Goal: Information Seeking & Learning: Understand process/instructions

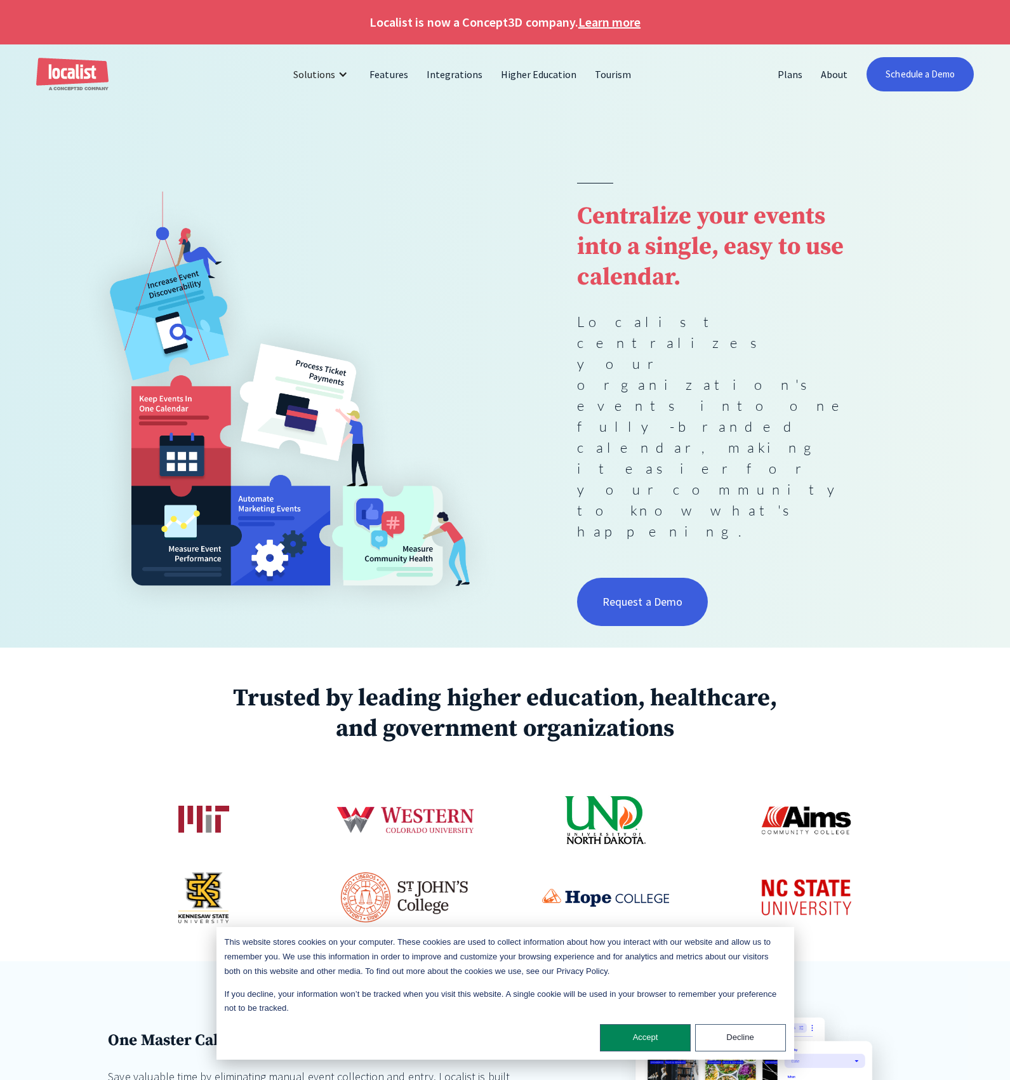
click at [554, 151] on div at bounding box center [505, 143] width 1010 height 79
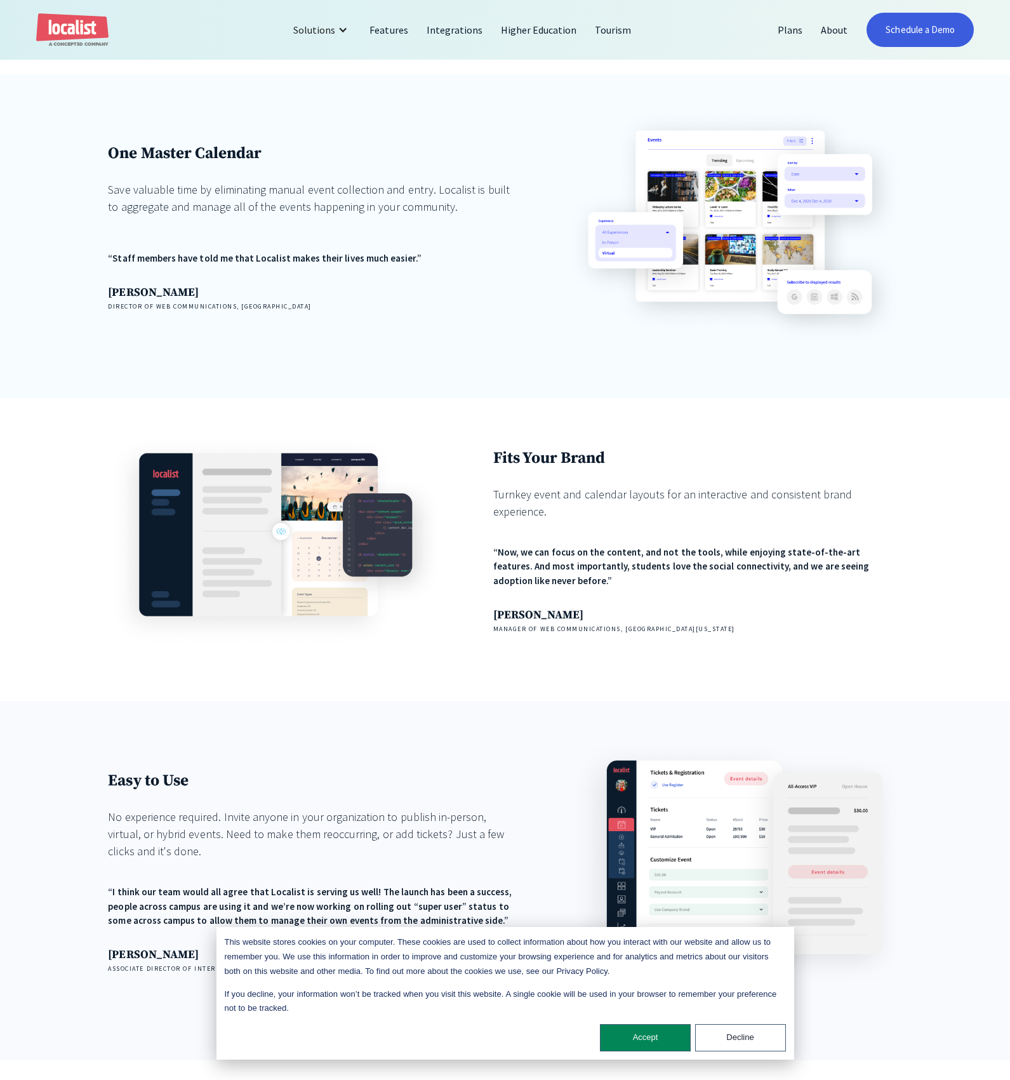
scroll to position [1678, 0]
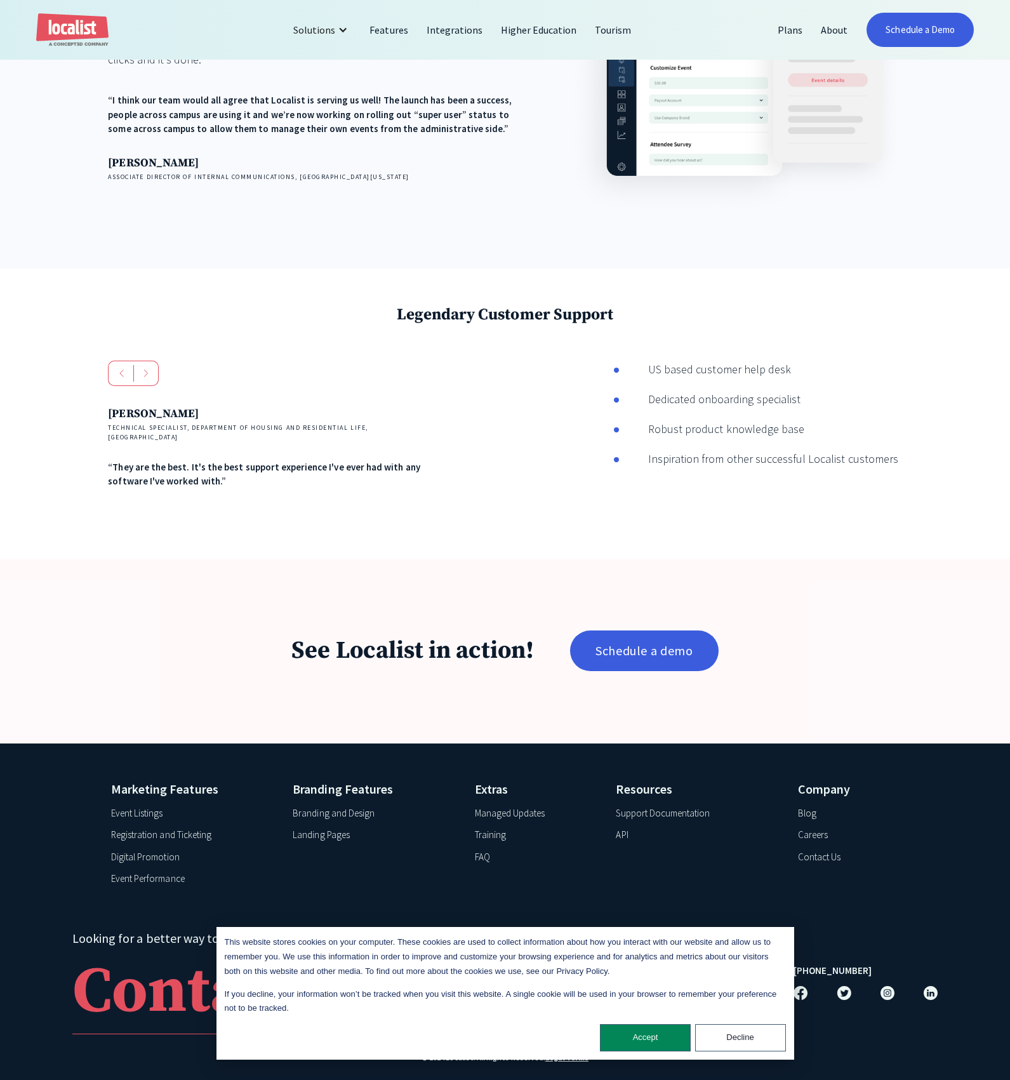
click at [655, 806] on div "Support Documentation" at bounding box center [663, 813] width 94 height 15
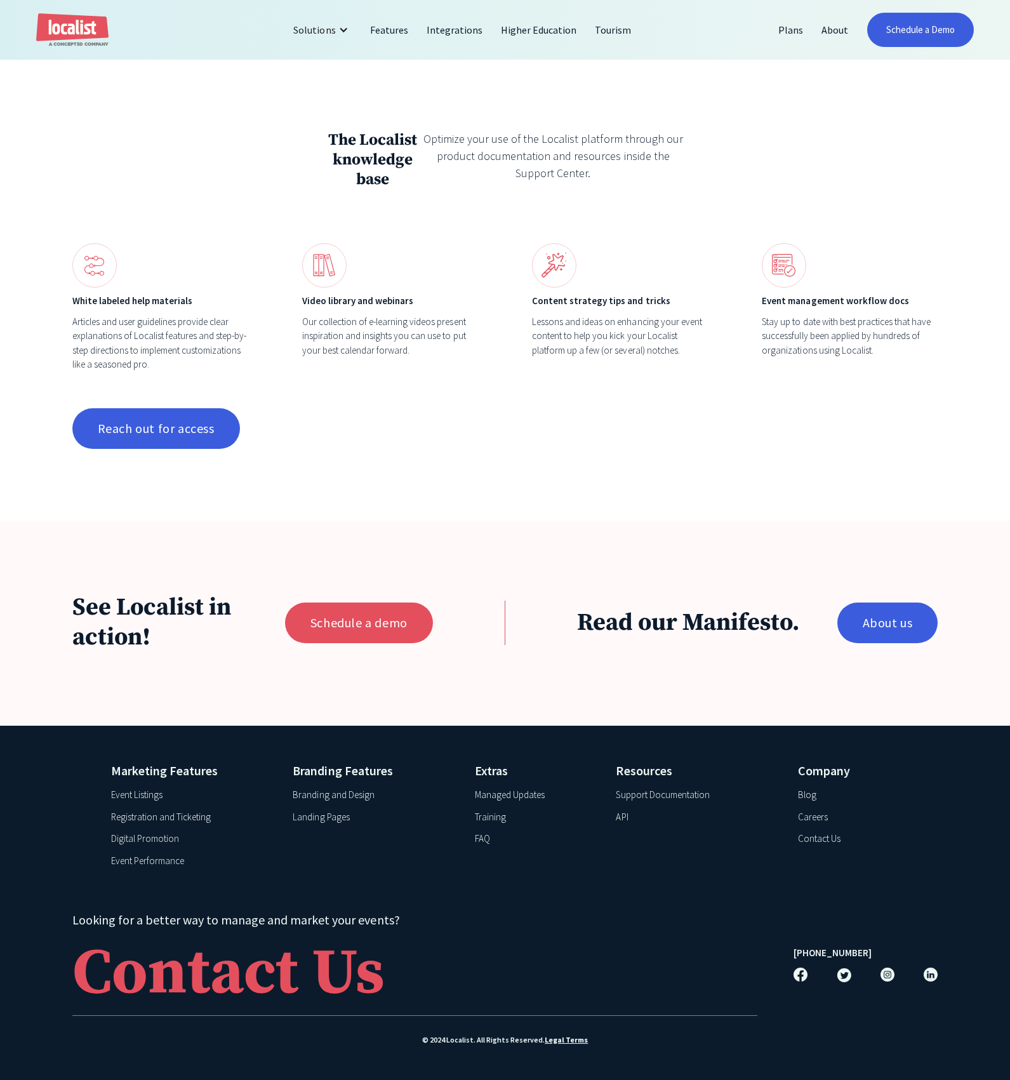
click at [656, 791] on div "Support Documentation" at bounding box center [662, 795] width 93 height 15
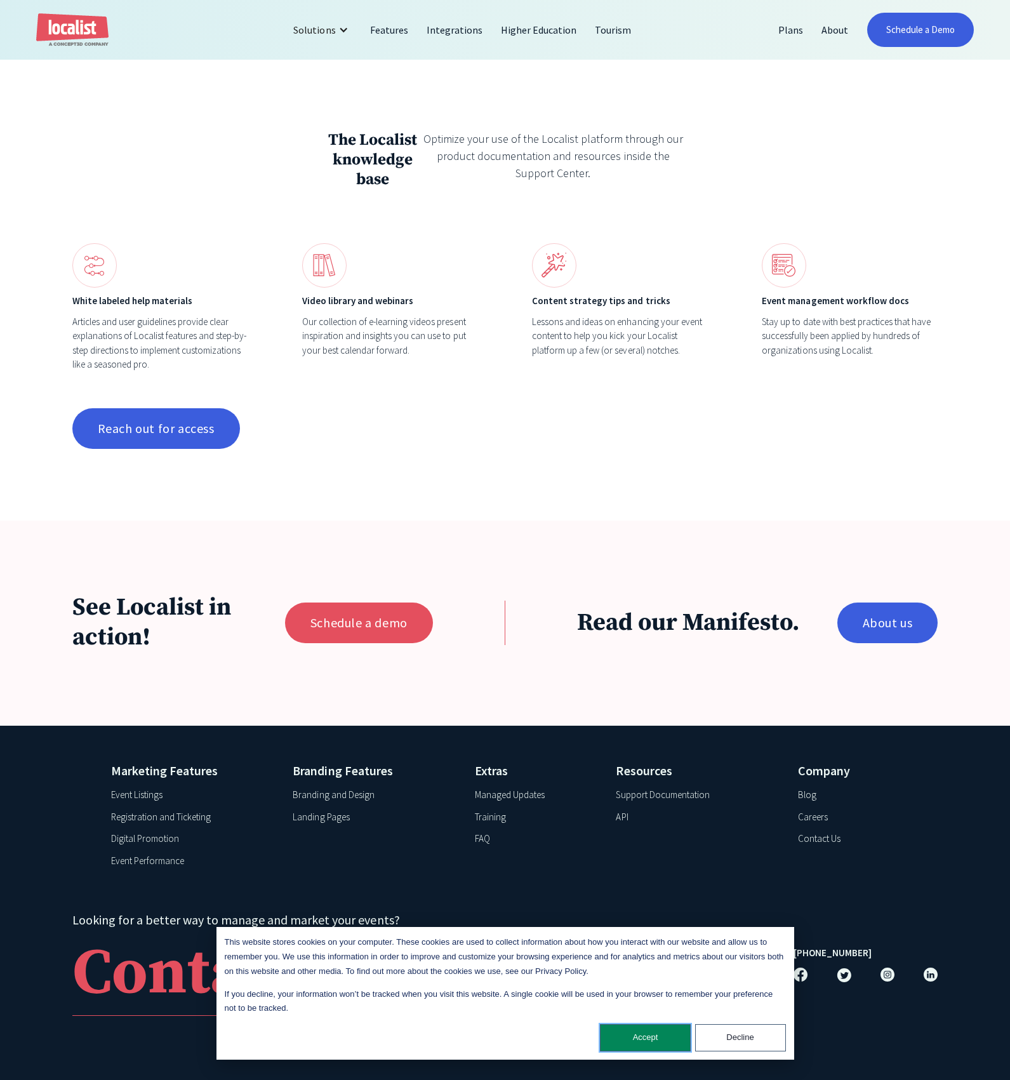
drag, startPoint x: 637, startPoint y: 1033, endPoint x: 637, endPoint y: 1004, distance: 28.6
click at [637, 1033] on button "Accept" at bounding box center [645, 1037] width 91 height 27
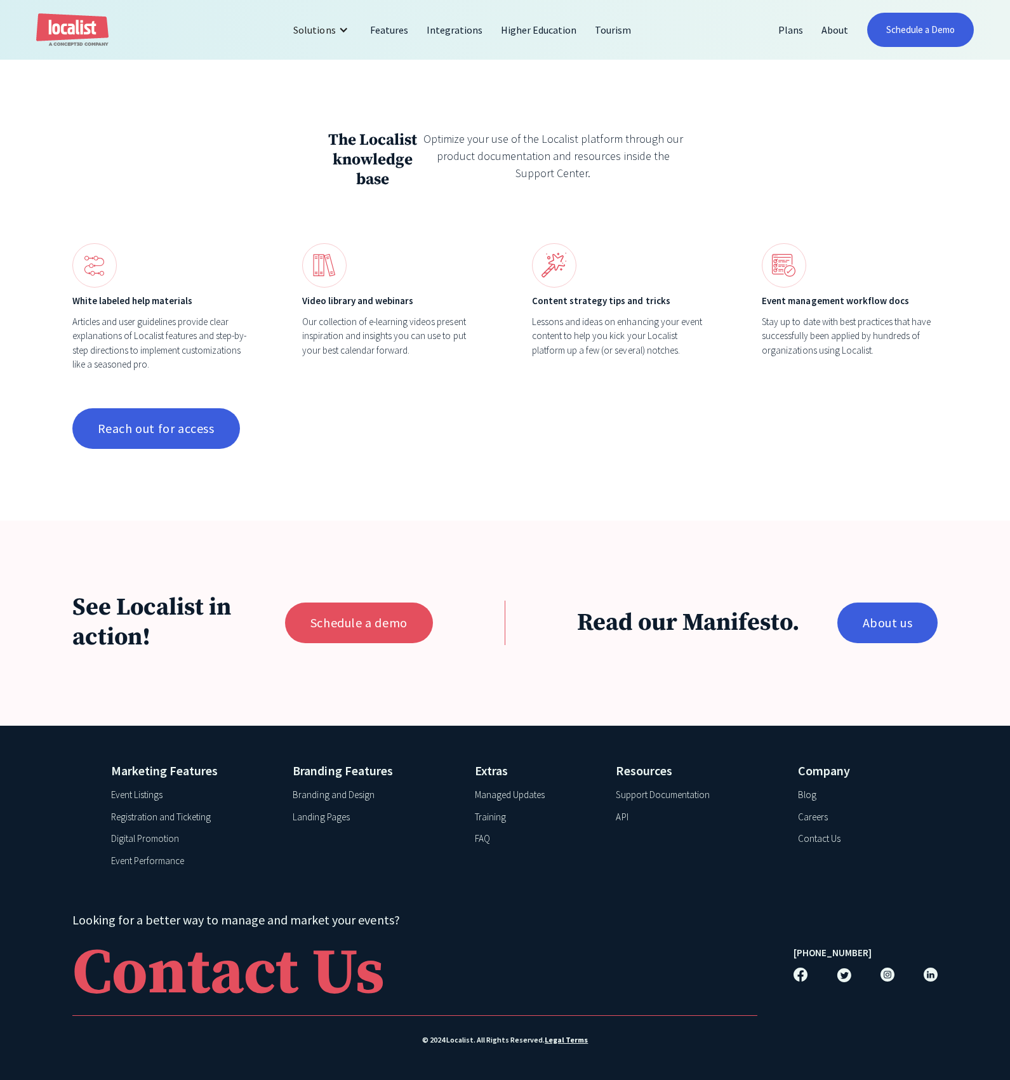
click at [640, 793] on div "Support Documentation" at bounding box center [662, 795] width 93 height 15
click at [641, 793] on div "Support Documentation" at bounding box center [662, 795] width 93 height 15
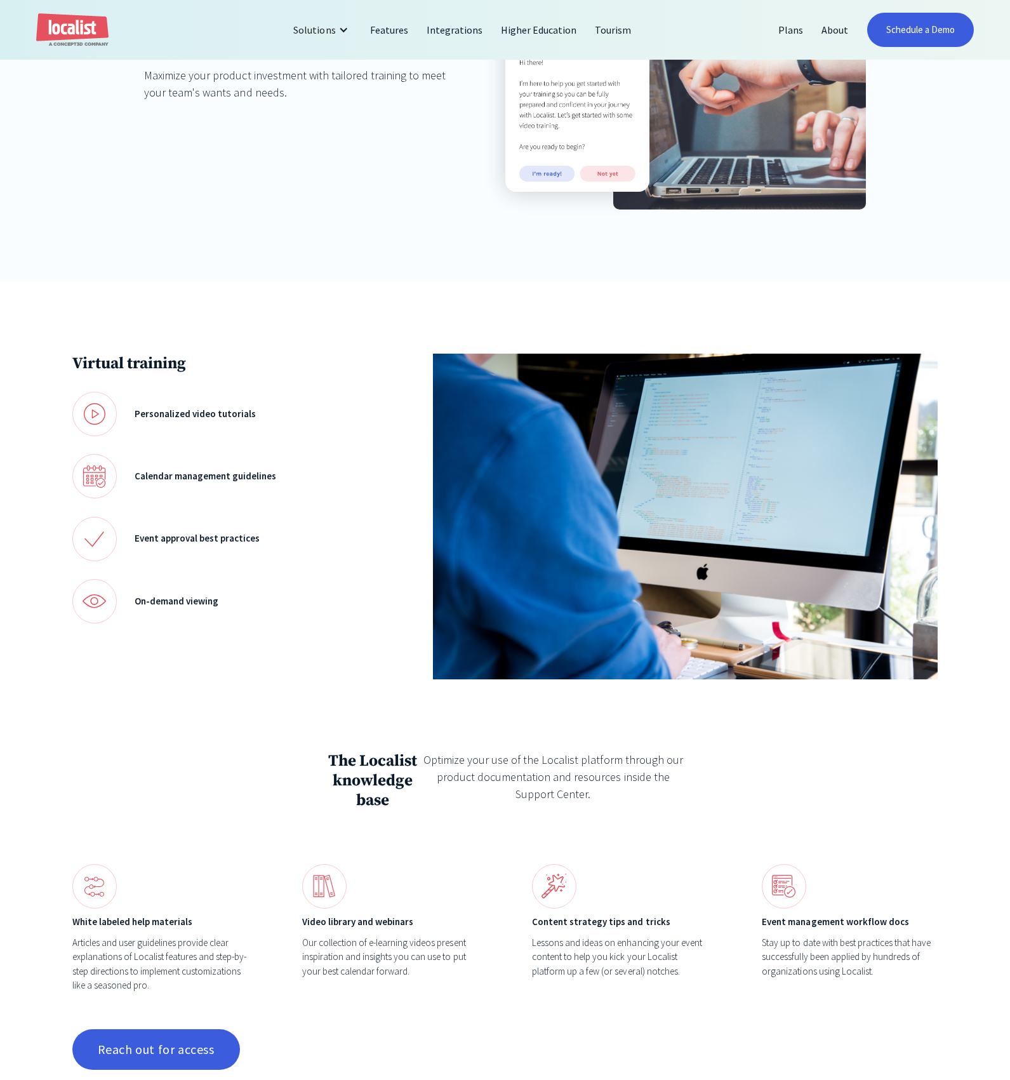
scroll to position [393, 0]
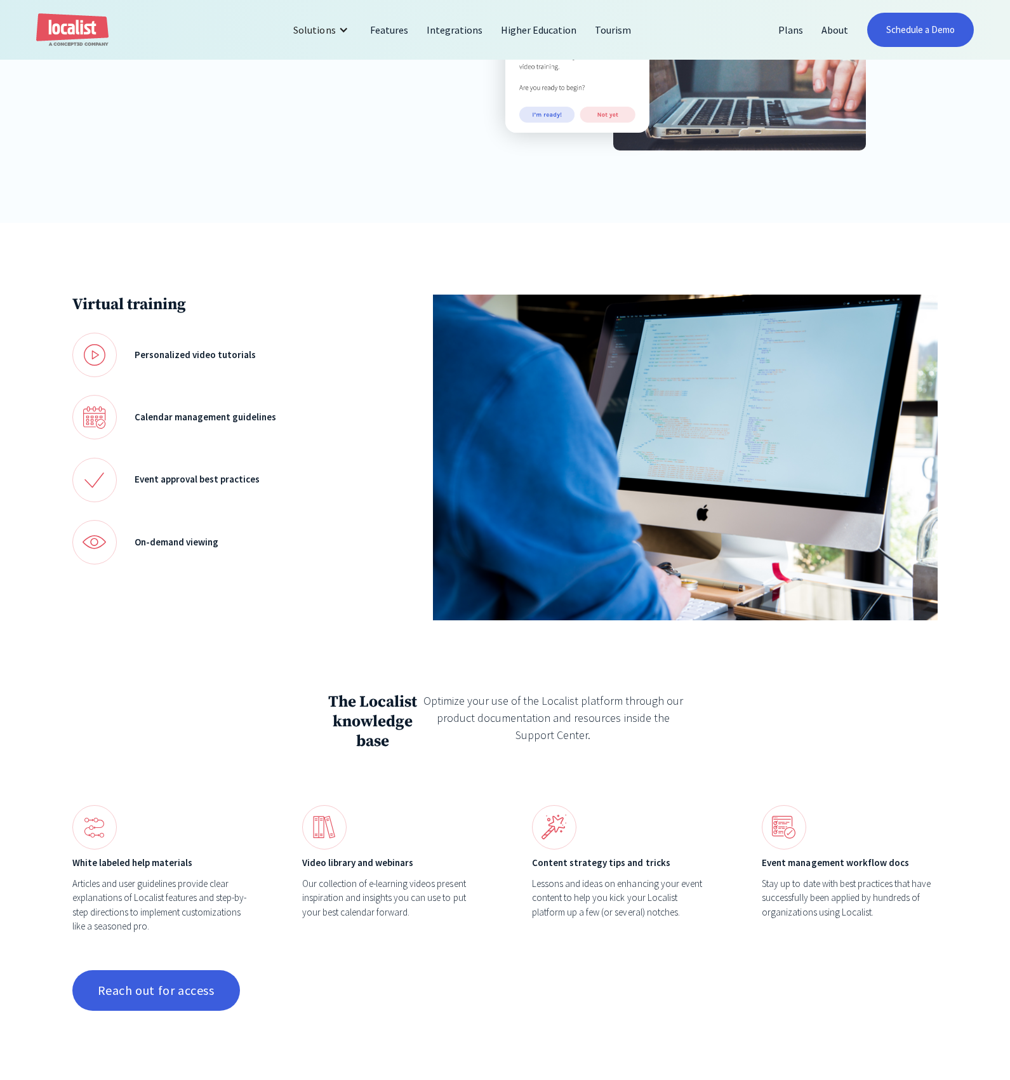
click at [160, 892] on div "Articles and user guidelines provide clear explanations of Localist features an…" at bounding box center [160, 904] width 176 height 57
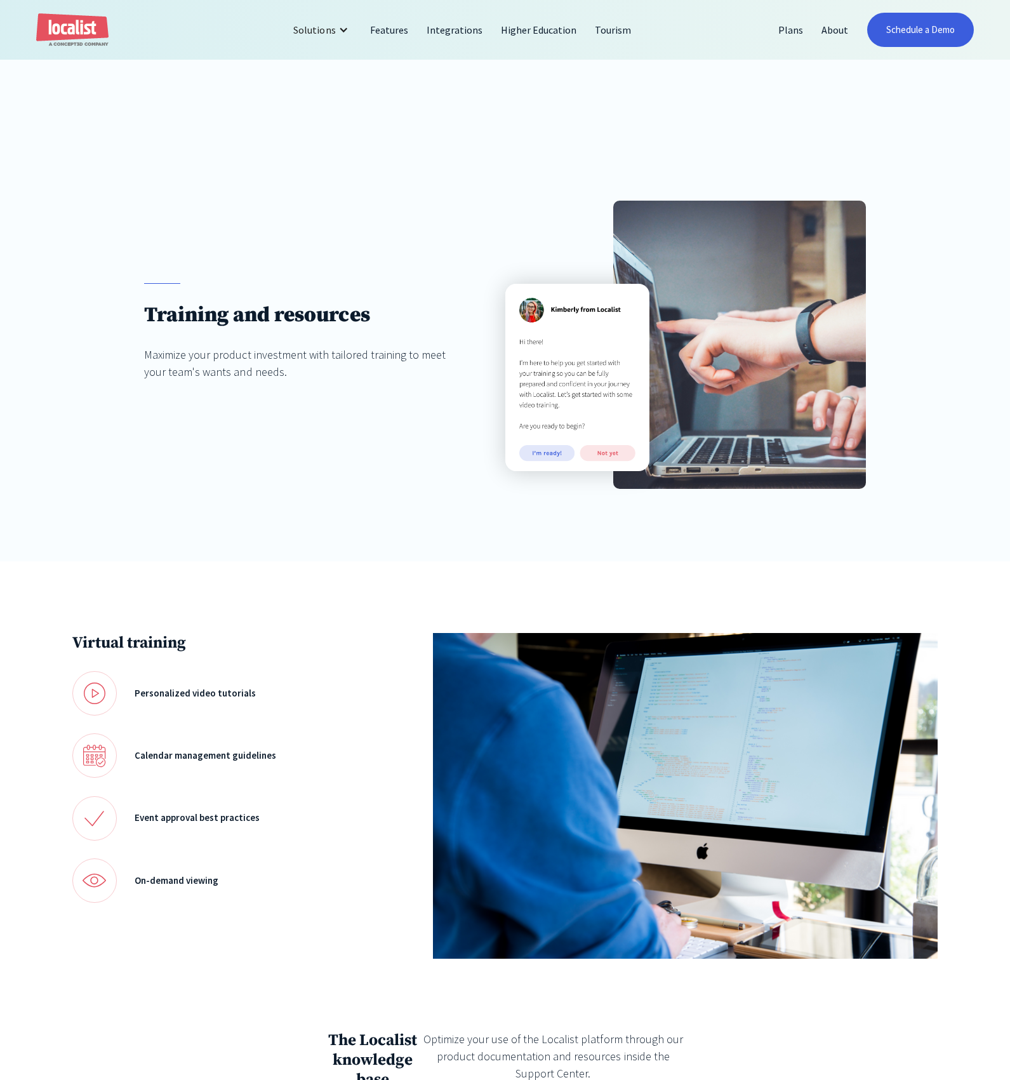
scroll to position [0, 0]
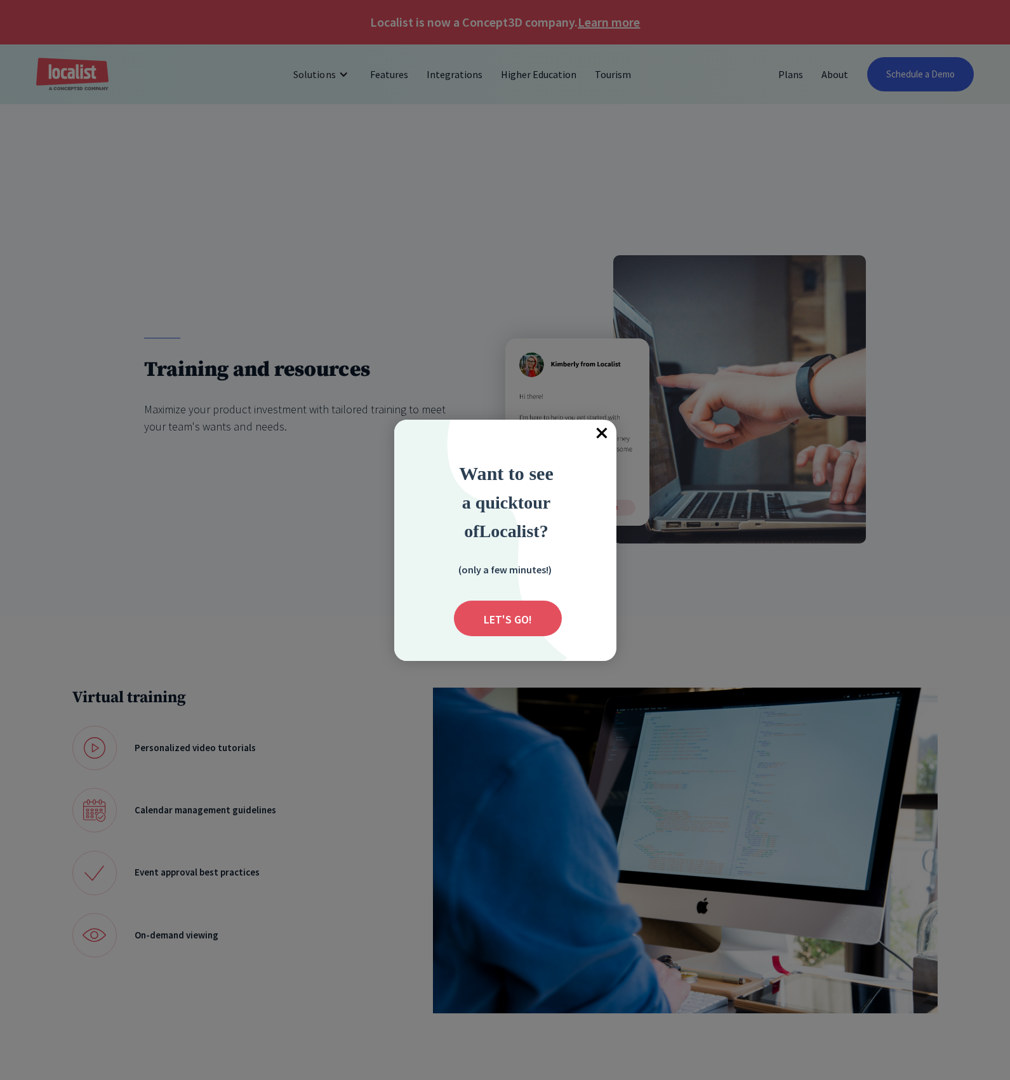
click at [602, 430] on span "×" at bounding box center [602, 434] width 28 height 28
